Goal: Task Accomplishment & Management: Manage account settings

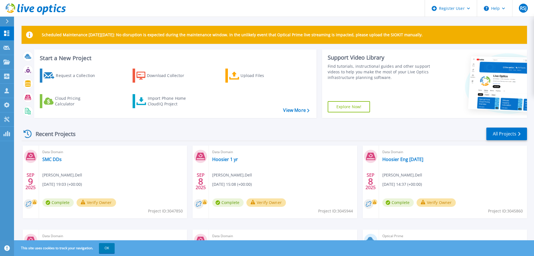
scroll to position [79, 0]
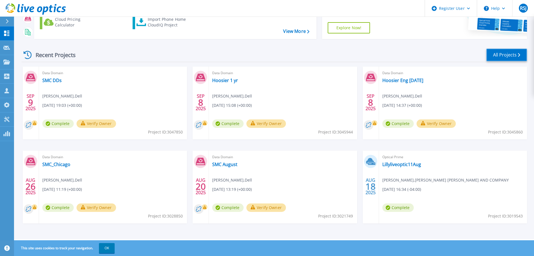
click at [514, 56] on link "All Projects" at bounding box center [507, 55] width 41 height 13
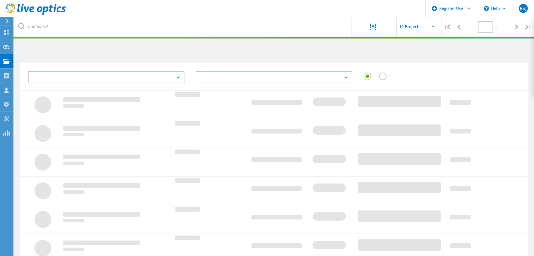
type input "1"
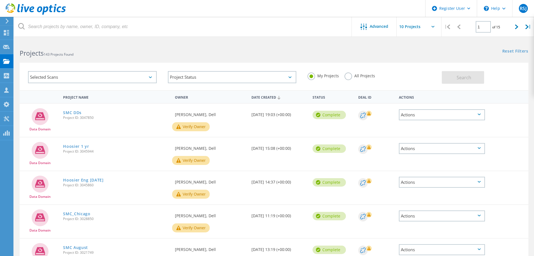
click at [38, 12] on use at bounding box center [36, 8] width 60 height 11
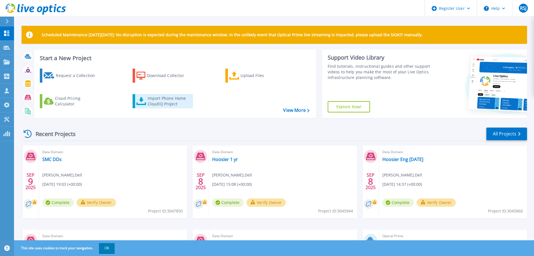
click at [164, 103] on div "Import Phone Home CloudIQ Project" at bounding box center [170, 100] width 44 height 11
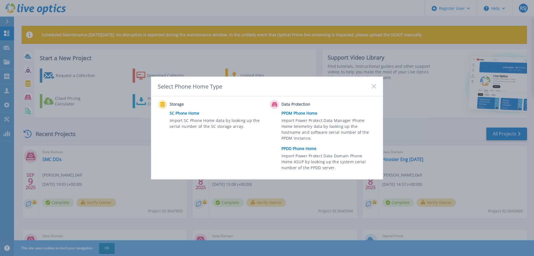
click at [298, 149] on link "PPDD Phone Home" at bounding box center [331, 148] width 98 height 8
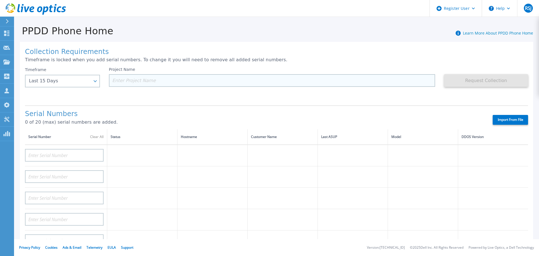
click at [146, 80] on input at bounding box center [272, 80] width 326 height 13
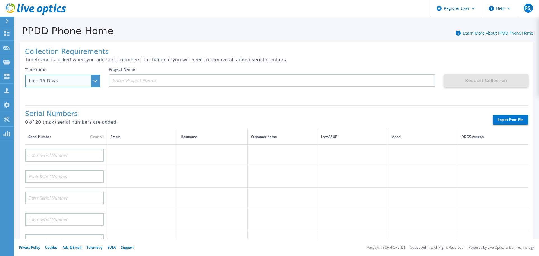
click at [93, 82] on div "Last 15 Days" at bounding box center [62, 81] width 75 height 13
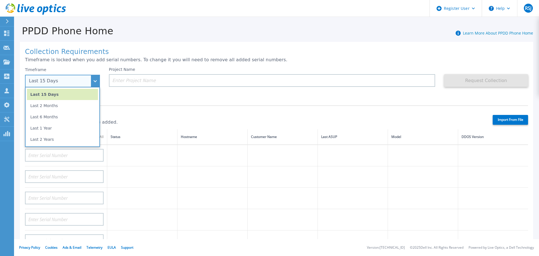
click at [57, 118] on li "Last 6 Months" at bounding box center [62, 116] width 71 height 11
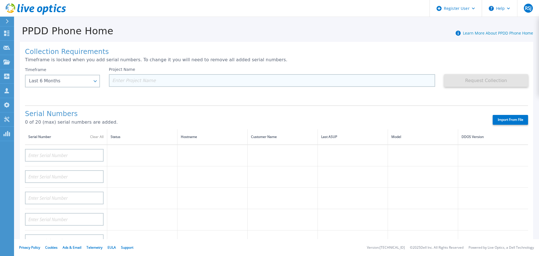
drag, startPoint x: 133, startPoint y: 82, endPoint x: 136, endPoint y: 82, distance: 2.8
click at [133, 82] on input at bounding box center [272, 80] width 326 height 13
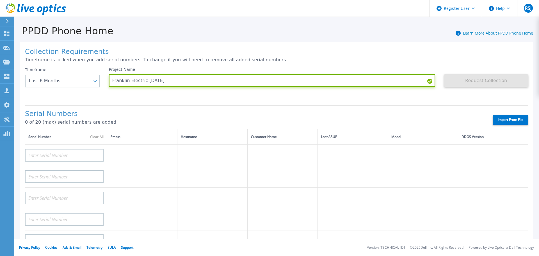
type input "Franklin Electric Sept 2025"
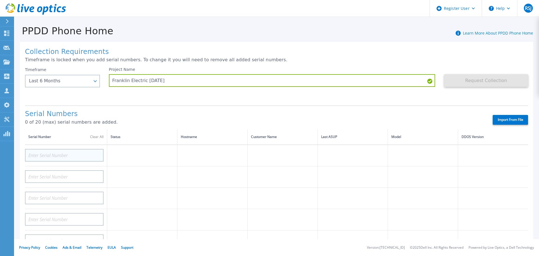
drag, startPoint x: 137, startPoint y: 128, endPoint x: 93, endPoint y: 157, distance: 52.6
click at [136, 128] on div "Serial Numbers 0 of 20 (max) serial numbers are added." at bounding box center [253, 119] width 457 height 19
click at [511, 120] on label "Import From File" at bounding box center [509, 120] width 35 height 10
click at [0, 0] on input "Import From File" at bounding box center [0, 0] width 0 height 0
type input "APM00211010598"
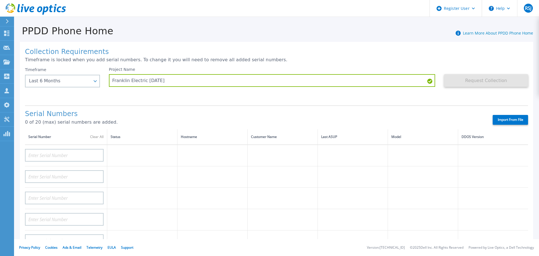
type input "APM00221302813"
type input "APX00240414171"
type input "APX00234201044"
type input "APX00233004684"
type input "APX00234106330"
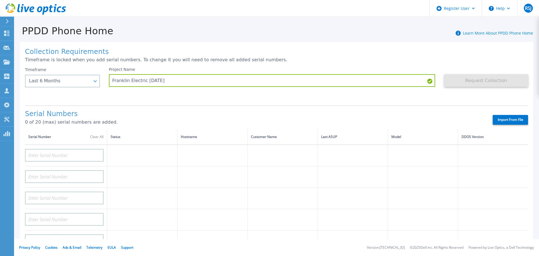
type input "APX00240705242"
type input "APM00180560444"
type input "APX00250412265"
type input "4F12143007"
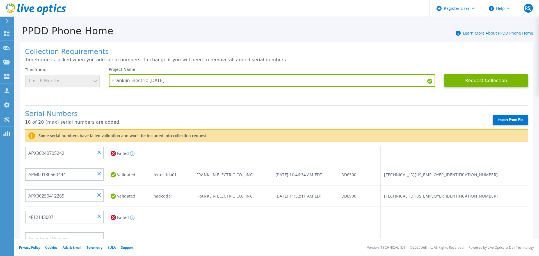
scroll to position [168, 0]
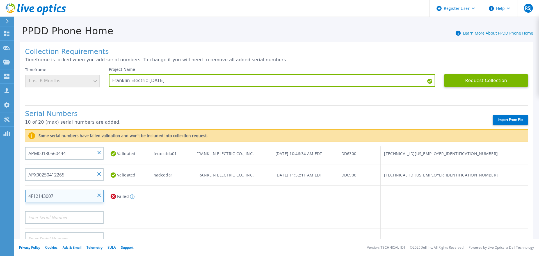
click at [101, 193] on input "4F12143007" at bounding box center [64, 195] width 79 height 13
click at [101, 196] on input "4F12143007" at bounding box center [64, 195] width 79 height 13
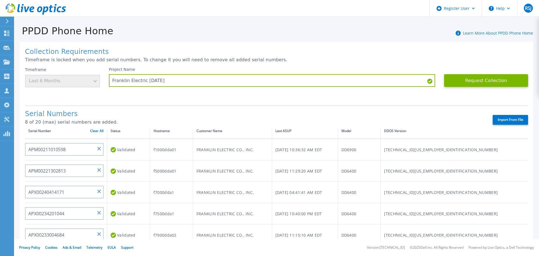
scroll to position [0, 0]
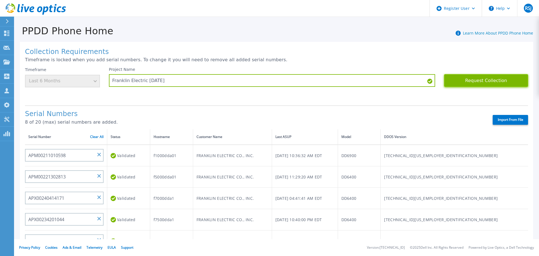
click at [493, 83] on button "Request Collection" at bounding box center [486, 80] width 84 height 13
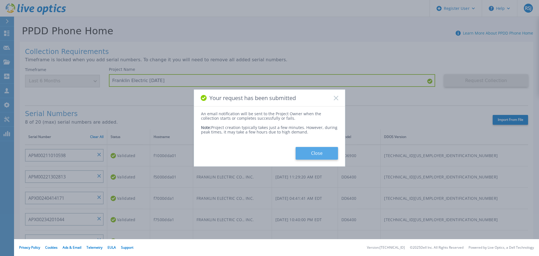
click at [328, 152] on button "Close" at bounding box center [316, 153] width 42 height 13
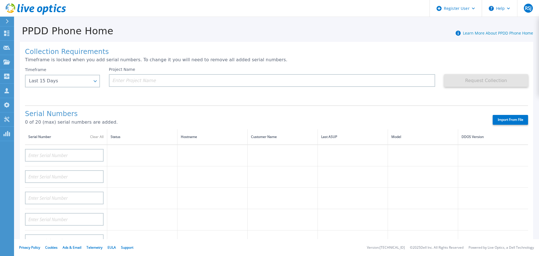
click at [346, 43] on div "Collection Requirements Timeframe is locked when you add serial numbers. To cha…" at bounding box center [276, 200] width 513 height 317
click at [4, 35] on icon at bounding box center [6, 33] width 7 height 5
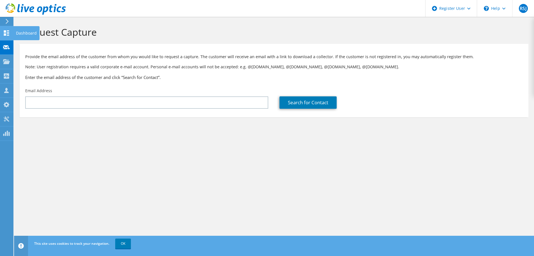
click at [6, 33] on icon at bounding box center [6, 32] width 7 height 5
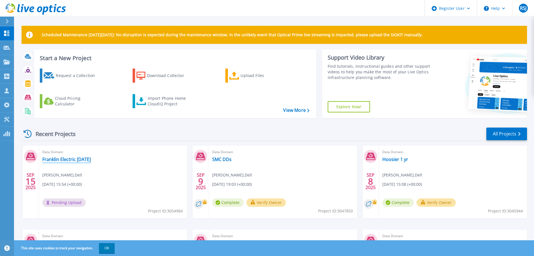
click at [49, 159] on link "Franklin Electric [DATE]" at bounding box center [66, 159] width 49 height 6
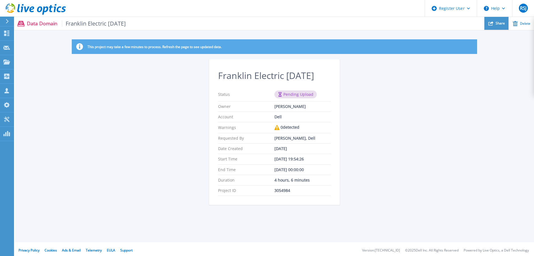
click at [504, 27] on div "Share" at bounding box center [497, 23] width 24 height 13
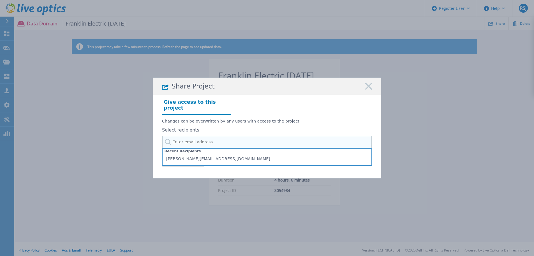
click at [206, 140] on input "text" at bounding box center [267, 141] width 210 height 13
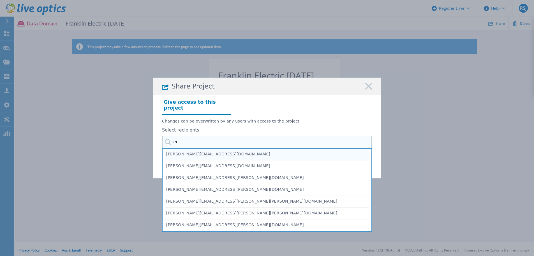
type input "s"
type input "k"
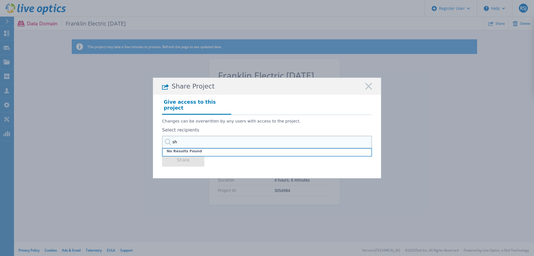
type input "s"
type input "k"
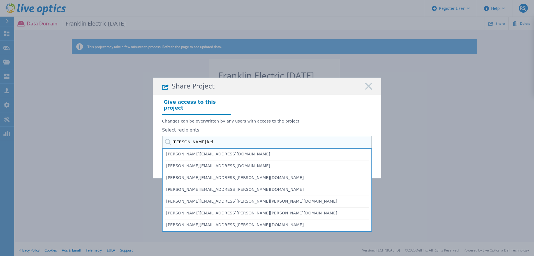
type input "shane.kell"
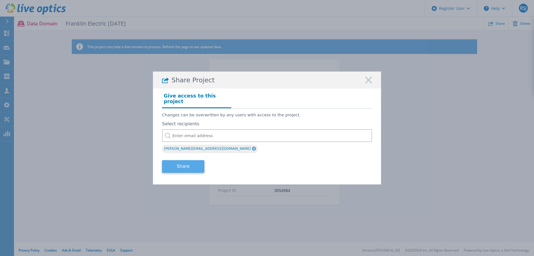
drag, startPoint x: 188, startPoint y: 163, endPoint x: 202, endPoint y: 157, distance: 14.5
click at [189, 162] on button "Share" at bounding box center [183, 166] width 42 height 13
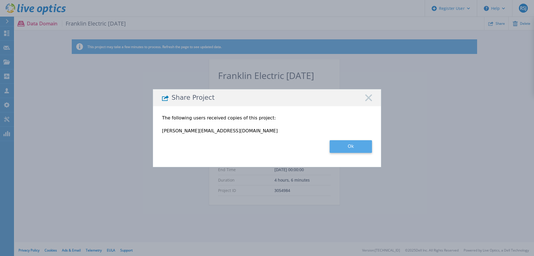
click at [357, 149] on button "Ok" at bounding box center [351, 146] width 42 height 13
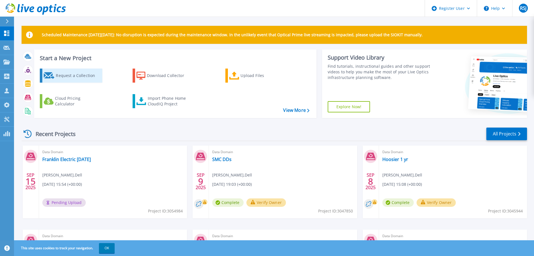
click at [76, 77] on div "Request a Collection" at bounding box center [78, 75] width 45 height 11
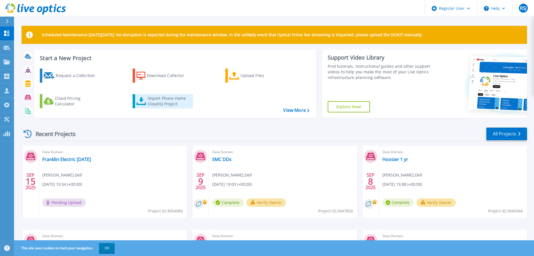
click at [155, 108] on link "Import Phone Home CloudIQ Project" at bounding box center [163, 101] width 60 height 14
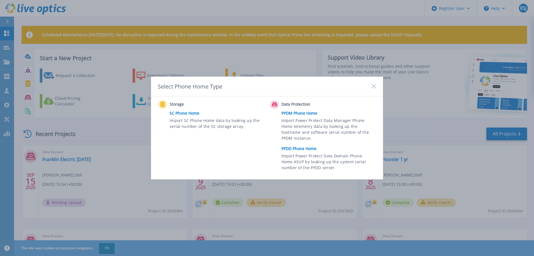
click at [305, 149] on link "PPDD Phone Home" at bounding box center [331, 148] width 98 height 8
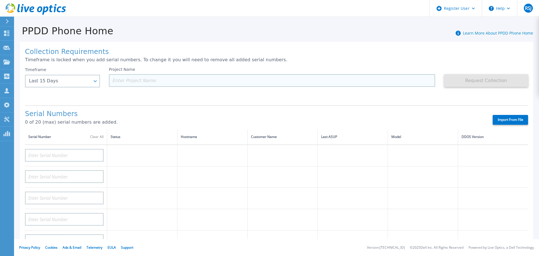
click at [146, 80] on input at bounding box center [272, 80] width 326 height 13
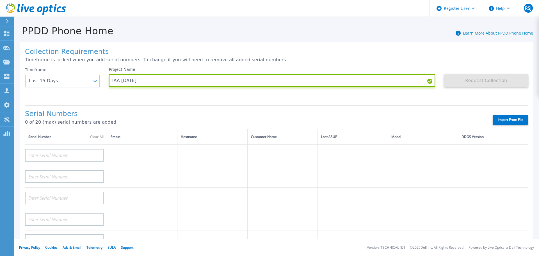
type input "IAA [DATE]"
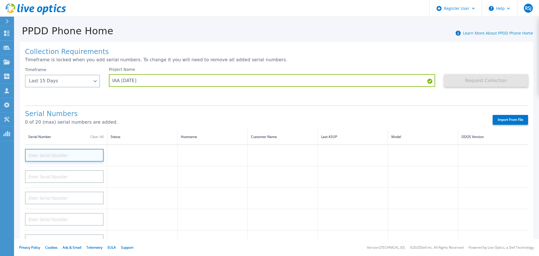
drag, startPoint x: 50, startPoint y: 160, endPoint x: 49, endPoint y: 155, distance: 5.3
click at [50, 159] on input at bounding box center [64, 155] width 79 height 13
paste input "APM00211010598"
type input "APM00211010598"
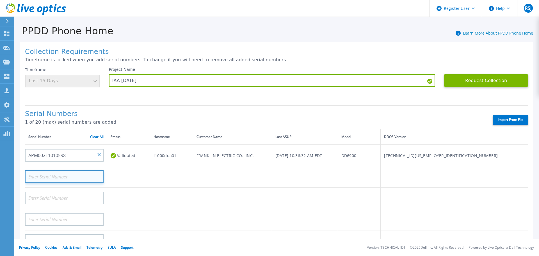
drag, startPoint x: 54, startPoint y: 172, endPoint x: 58, endPoint y: 173, distance: 4.2
click at [54, 172] on input at bounding box center [64, 176] width 79 height 13
paste input "APM00211010598"
type input "A"
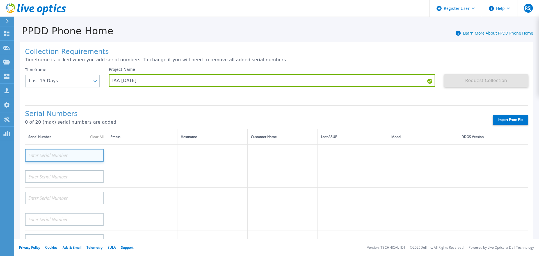
click at [40, 154] on input at bounding box center [64, 155] width 79 height 13
paste input "APX00241407453"
type input "APX00241407453"
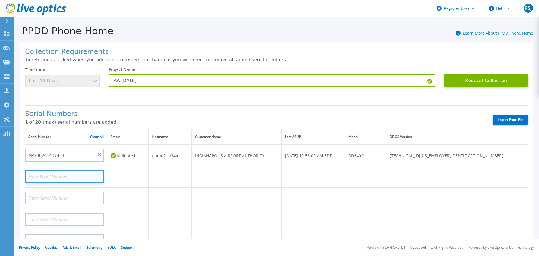
drag, startPoint x: 58, startPoint y: 179, endPoint x: 56, endPoint y: 177, distance: 3.0
click at [58, 179] on input at bounding box center [64, 176] width 79 height 13
paste input "APX00241802768"
type input "APX00241802768"
click at [133, 180] on td at bounding box center [127, 176] width 41 height 21
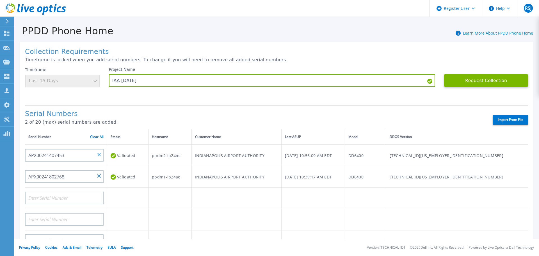
click at [93, 82] on div "Timeframe Last 15 Days" at bounding box center [62, 77] width 75 height 20
click at [82, 80] on div "Timeframe Last 15 Days" at bounding box center [62, 77] width 75 height 20
click at [70, 82] on div "Timeframe Last 15 Days" at bounding box center [62, 77] width 75 height 20
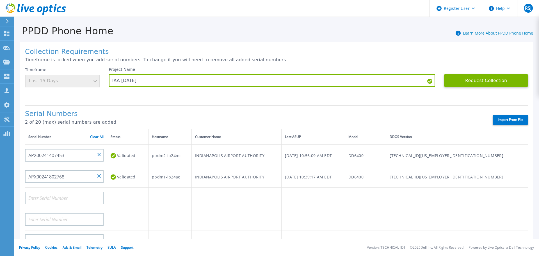
click at [49, 79] on div "Timeframe Last 15 Days" at bounding box center [62, 77] width 75 height 20
click at [52, 77] on div "Timeframe Last 15 Days" at bounding box center [62, 77] width 75 height 20
drag, startPoint x: 50, startPoint y: 77, endPoint x: 68, endPoint y: 89, distance: 22.3
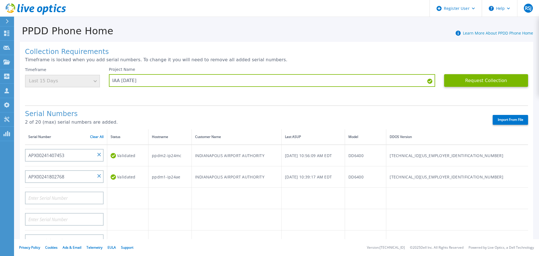
click at [49, 79] on div "Timeframe Last 15 Days" at bounding box center [62, 77] width 75 height 20
click at [140, 38] on div "Collection Requirements Timeframe is locked when you add serial numbers. To cha…" at bounding box center [276, 197] width 525 height 323
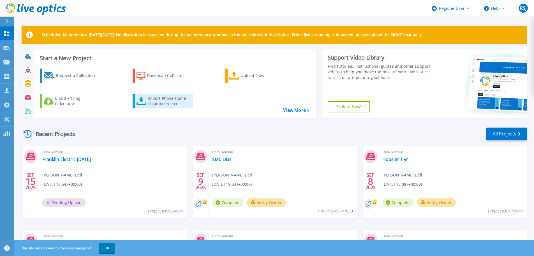
click at [165, 101] on div "Import Phone Home CloudIQ Project" at bounding box center [170, 100] width 44 height 11
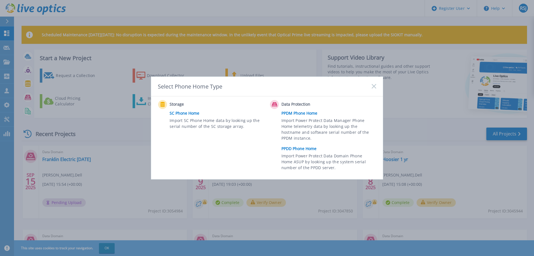
click at [306, 148] on link "PPDD Phone Home" at bounding box center [331, 148] width 98 height 8
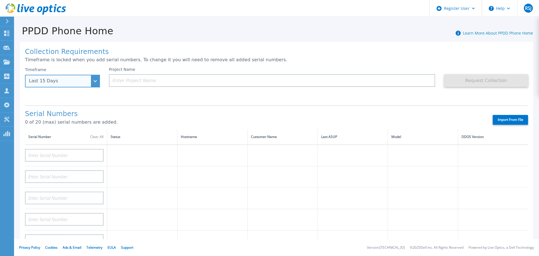
click at [80, 83] on div "Last 15 Days" at bounding box center [59, 80] width 61 height 5
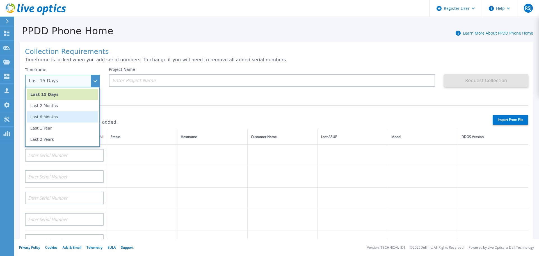
click at [60, 114] on li "Last 6 Months" at bounding box center [62, 116] width 71 height 11
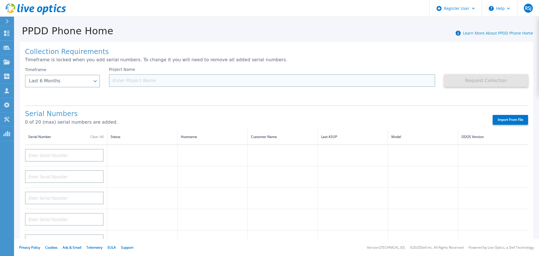
click at [157, 81] on input at bounding box center [272, 80] width 326 height 13
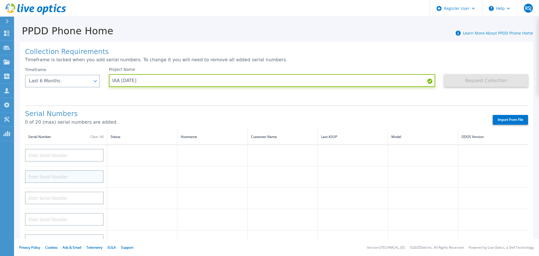
type input "IAA [DATE]"
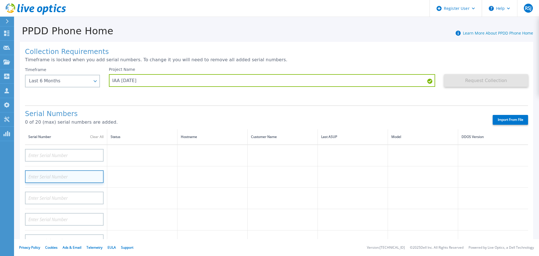
click at [63, 175] on input at bounding box center [64, 176] width 79 height 13
paste input "APX00241802768"
type input "APX00241802768"
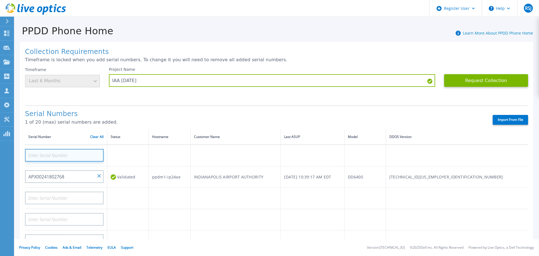
click at [63, 152] on input at bounding box center [64, 155] width 79 height 13
paste input "APX00241407453"
type input "APX00241407453"
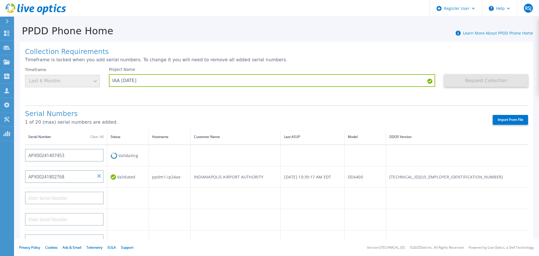
click at [145, 151] on td "Validating" at bounding box center [128, 155] width 42 height 22
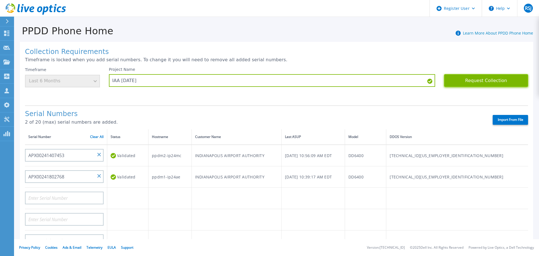
click at [499, 78] on button "Request Collection" at bounding box center [486, 80] width 84 height 13
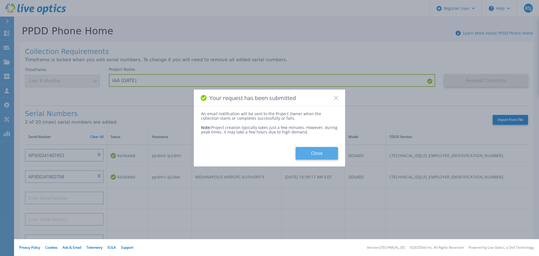
click at [315, 152] on button "Close" at bounding box center [316, 153] width 42 height 13
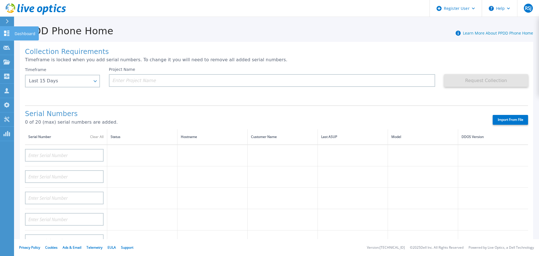
click at [8, 36] on link "Dashboard Dashboard" at bounding box center [7, 33] width 14 height 14
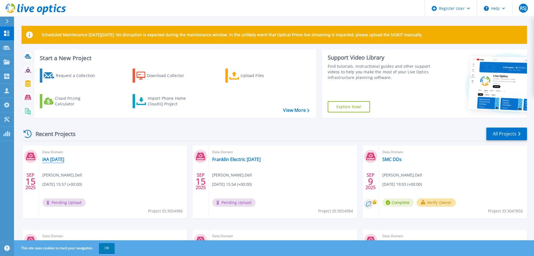
click at [64, 160] on link "IAA [DATE]" at bounding box center [53, 159] width 22 height 6
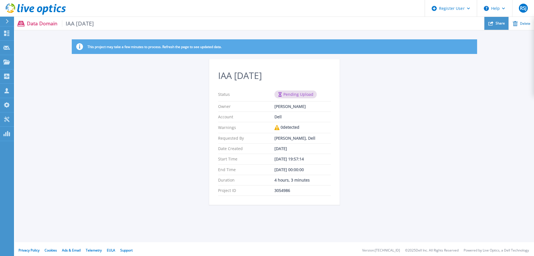
click at [494, 21] on div "Share" at bounding box center [497, 23] width 24 height 13
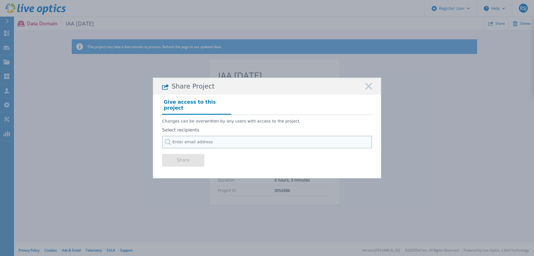
click at [215, 143] on input "text" at bounding box center [267, 141] width 210 height 13
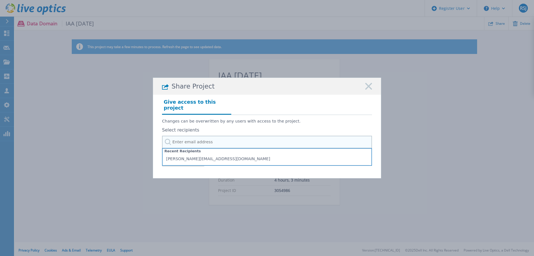
type input "s"
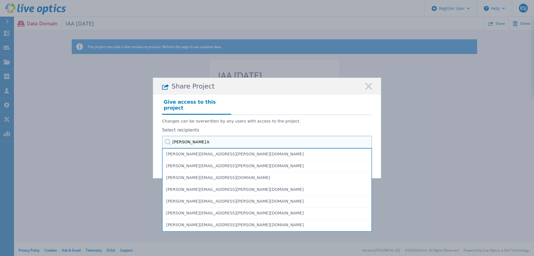
type input "[DOMAIN_NAME]"
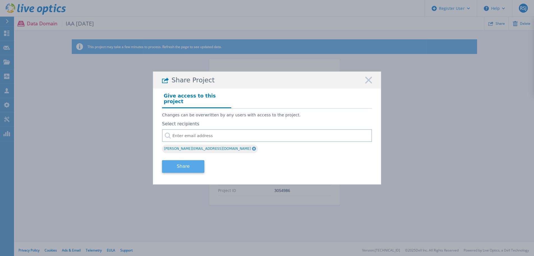
click at [185, 165] on button "Share" at bounding box center [183, 166] width 42 height 13
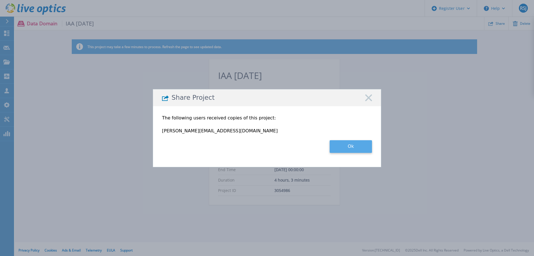
click at [352, 146] on button "Ok" at bounding box center [351, 146] width 42 height 13
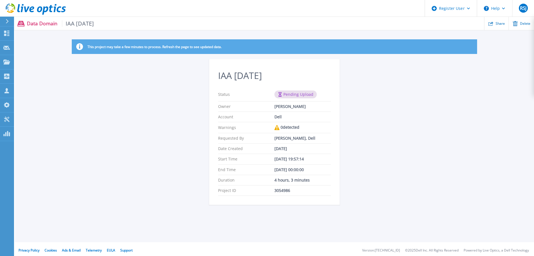
click at [29, 11] on icon at bounding box center [36, 8] width 60 height 11
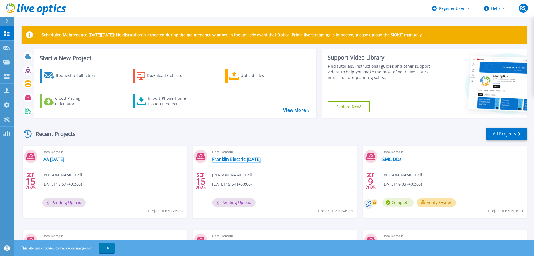
click at [227, 159] on link "Franklin Electric [DATE]" at bounding box center [236, 159] width 49 height 6
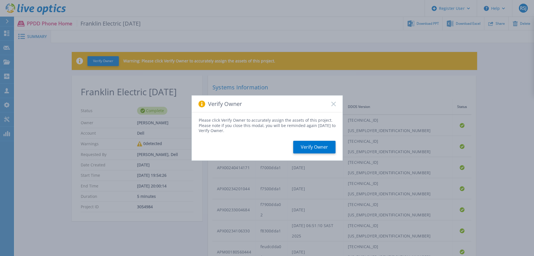
click at [336, 104] on div "Verify Owner" at bounding box center [267, 103] width 151 height 17
click at [333, 103] on rect at bounding box center [333, 103] width 5 height 5
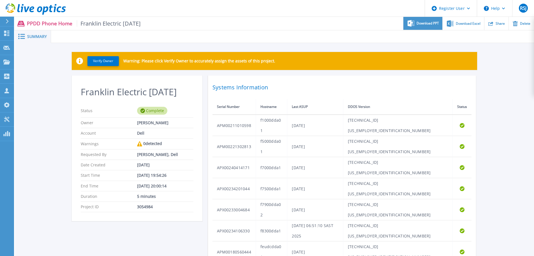
click at [431, 22] on span "Download PPT" at bounding box center [428, 23] width 22 height 3
click at [456, 26] on div "Download Excel" at bounding box center [463, 23] width 41 height 13
drag, startPoint x: 523, startPoint y: 80, endPoint x: 520, endPoint y: 80, distance: 2.9
click at [523, 80] on div "Verify Owner Warning: Please click Verify Owner to accurately assign the assets…" at bounding box center [274, 169] width 519 height 253
click at [529, 28] on div "Delete" at bounding box center [521, 23] width 25 height 13
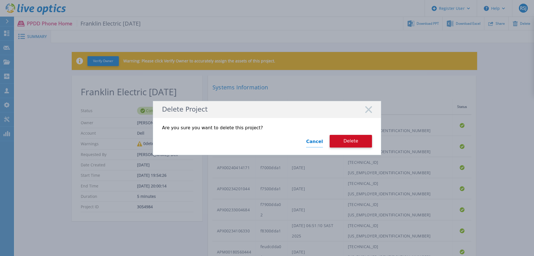
click at [320, 142] on link "Cancel" at bounding box center [314, 141] width 17 height 13
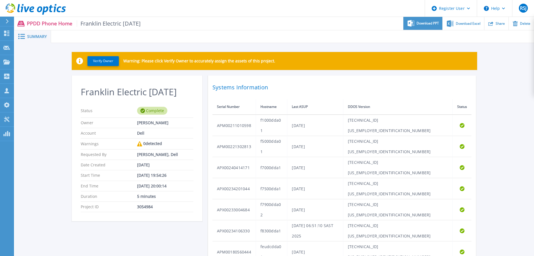
click at [428, 22] on span "Download PPT" at bounding box center [428, 23] width 22 height 3
drag, startPoint x: 356, startPoint y: 22, endPoint x: 364, endPoint y: 10, distance: 13.7
click at [356, 21] on ul "Download PPT Download Excel Share Delete" at bounding box center [338, 23] width 394 height 13
